Goal: Information Seeking & Learning: Learn about a topic

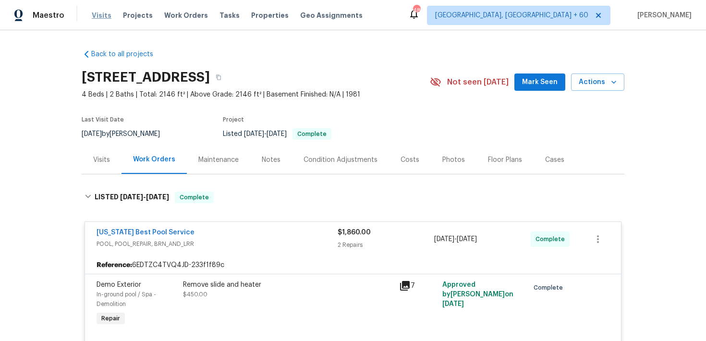
click at [95, 15] on span "Visits" at bounding box center [102, 16] width 20 height 10
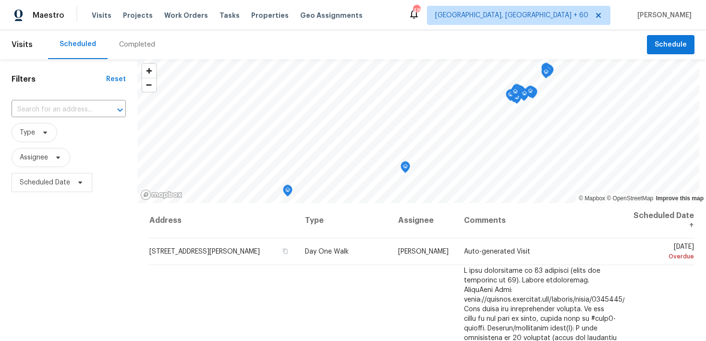
click at [133, 45] on div "Completed" at bounding box center [137, 45] width 36 height 10
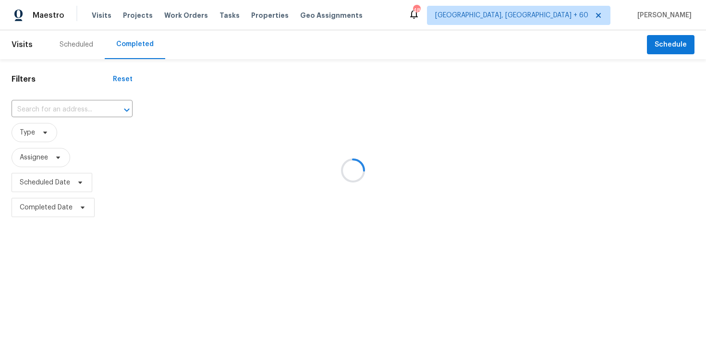
click at [61, 101] on div at bounding box center [353, 170] width 706 height 341
click at [30, 113] on div at bounding box center [353, 170] width 706 height 341
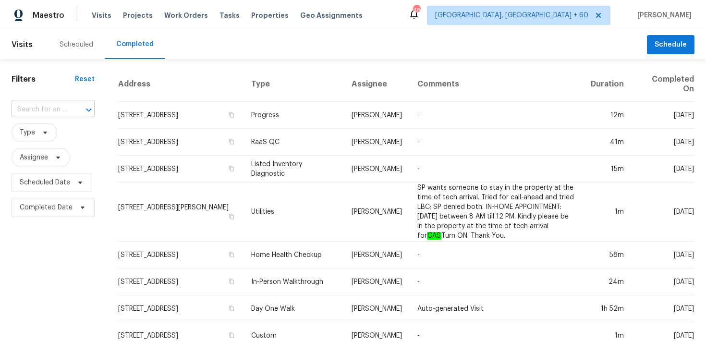
click at [28, 112] on input "text" at bounding box center [40, 109] width 56 height 15
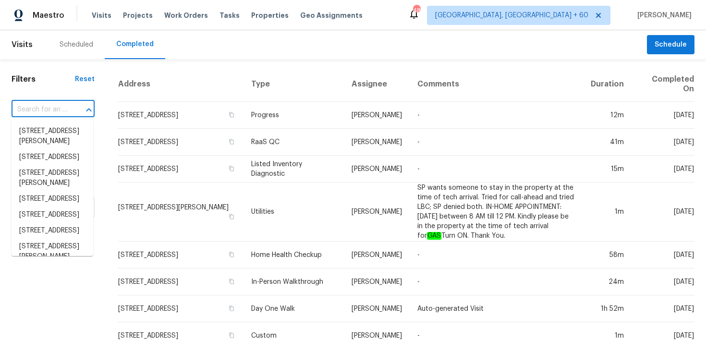
paste input "[STREET_ADDRESS]"
type input "[STREET_ADDRESS]"
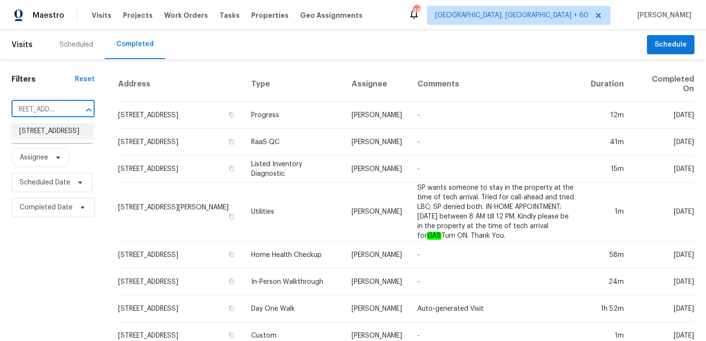
click at [31, 134] on li "[STREET_ADDRESS]" at bounding box center [53, 131] width 82 height 16
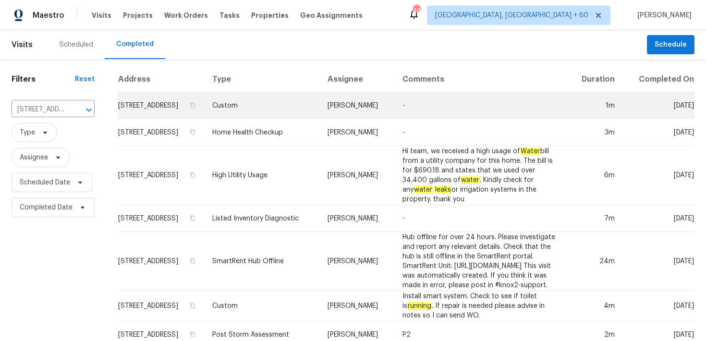
click at [255, 114] on td "Custom" at bounding box center [261, 105] width 115 height 27
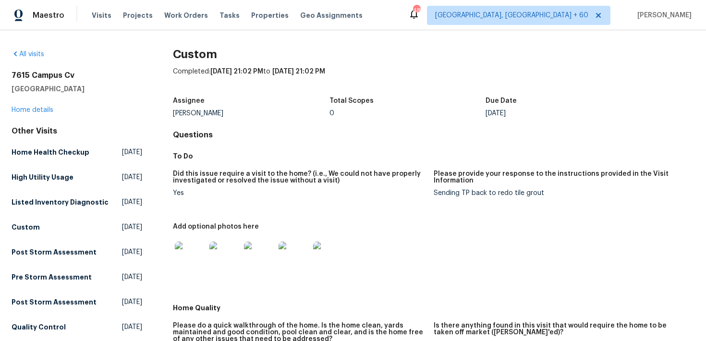
click at [35, 114] on div "[STREET_ADDRESS] Home details" at bounding box center [77, 93] width 131 height 44
click at [35, 112] on link "Home details" at bounding box center [33, 110] width 42 height 7
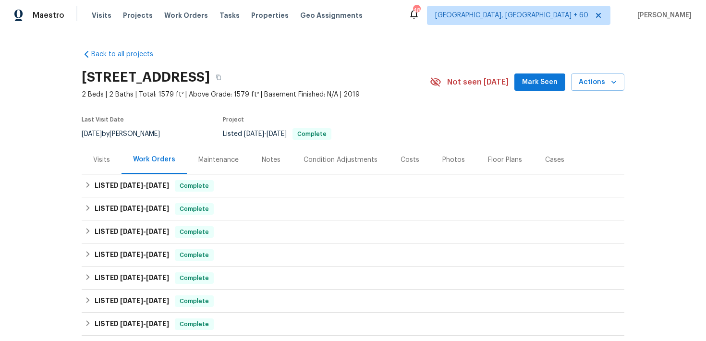
scroll to position [5, 0]
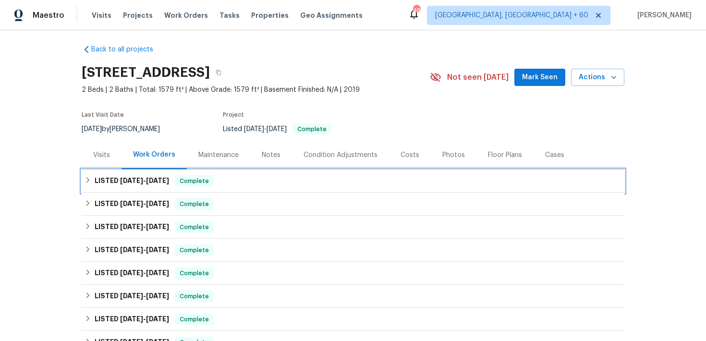
click at [239, 179] on div "LISTED [DATE] - [DATE] Complete" at bounding box center [352, 181] width 537 height 12
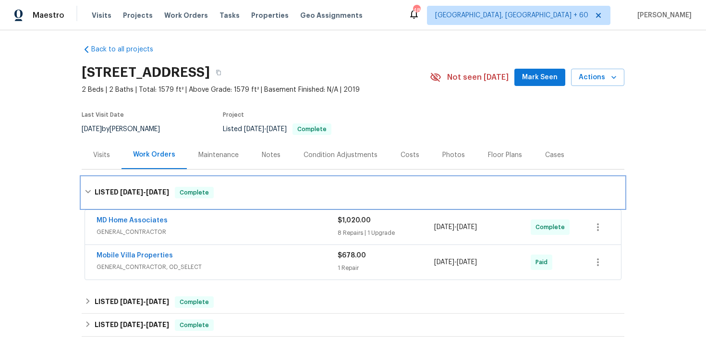
scroll to position [83, 0]
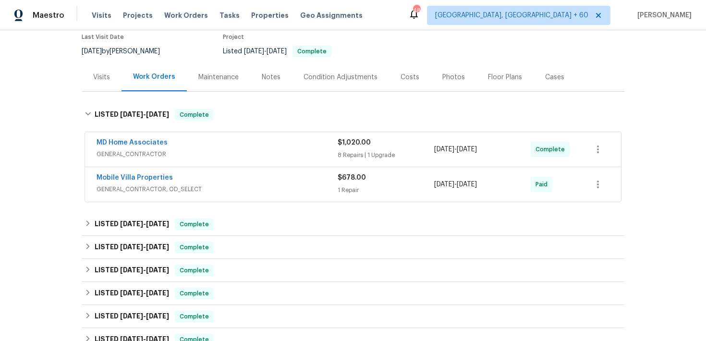
click at [352, 148] on div "$1,020.00 8 Repairs | 1 Upgrade" at bounding box center [385, 149] width 96 height 23
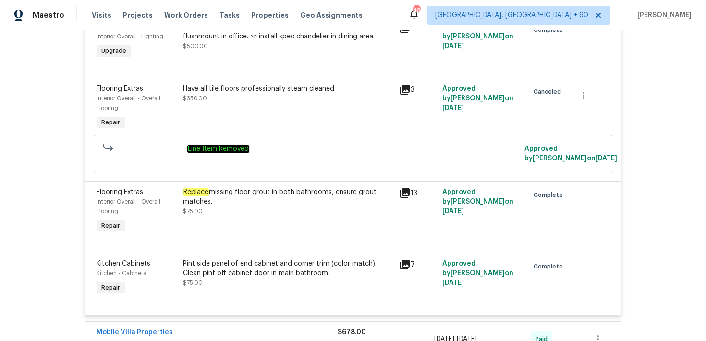
scroll to position [649, 0]
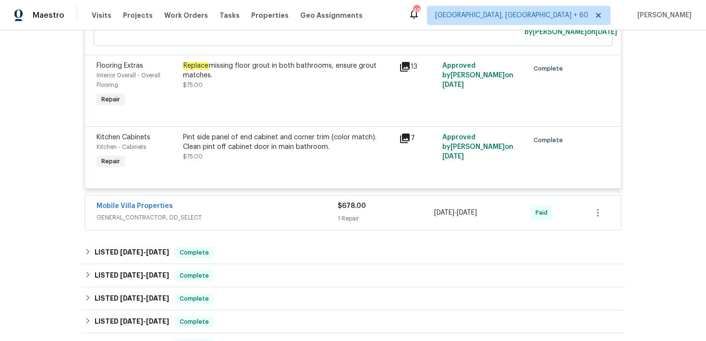
click at [361, 208] on span "$678.00" at bounding box center [351, 206] width 28 height 7
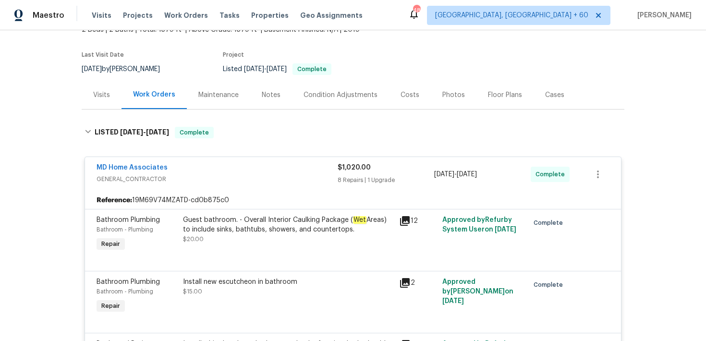
scroll to position [12, 0]
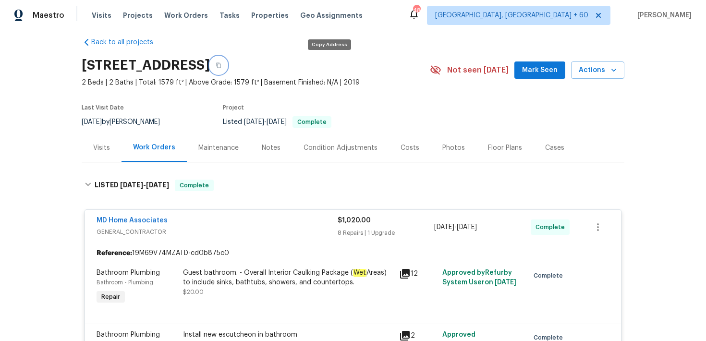
click at [227, 67] on button "button" at bounding box center [218, 65] width 17 height 17
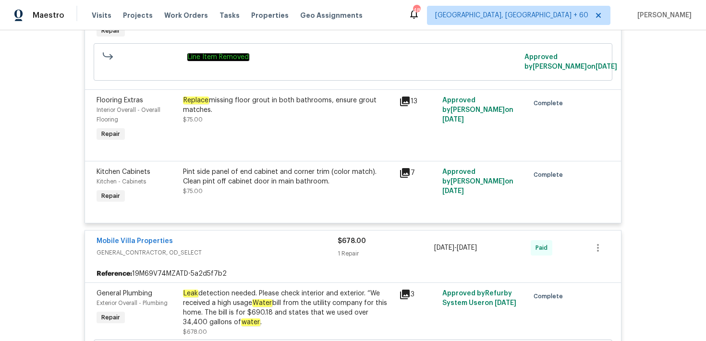
scroll to position [725, 0]
